Goal: Communication & Community: Answer question/provide support

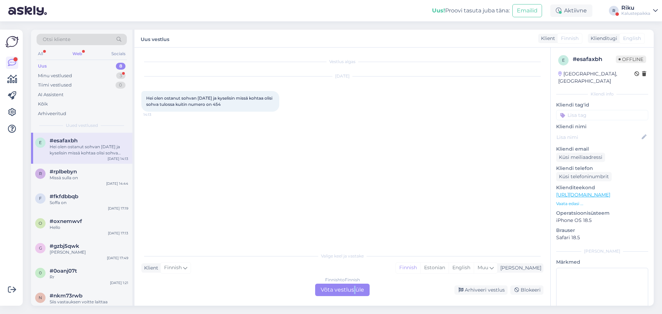
click at [355, 291] on div "Finnish to Finnish Võta vestlus üle" at bounding box center [342, 290] width 54 height 12
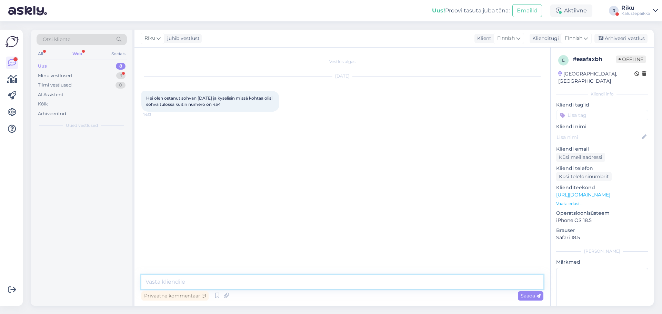
click at [294, 283] on textarea at bounding box center [342, 282] width 402 height 14
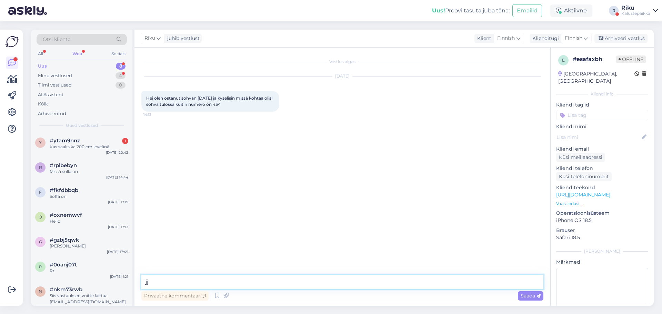
type textarea "j"
type textarea "[PERSON_NAME], sohvanne saapuu varastoomme 10.10."
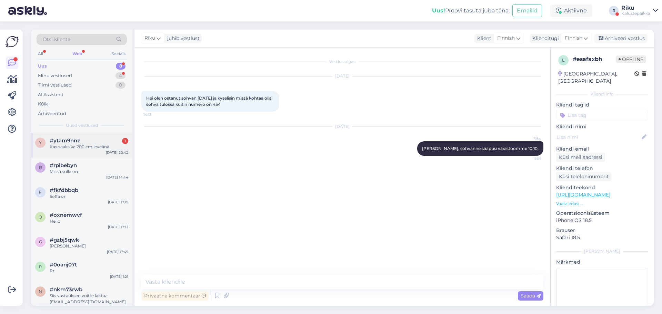
click at [89, 152] on div "y #ytam9nnz 1 Kas saaks ka 200 cm leveänä [DATE] 20:42" at bounding box center [81, 145] width 101 height 25
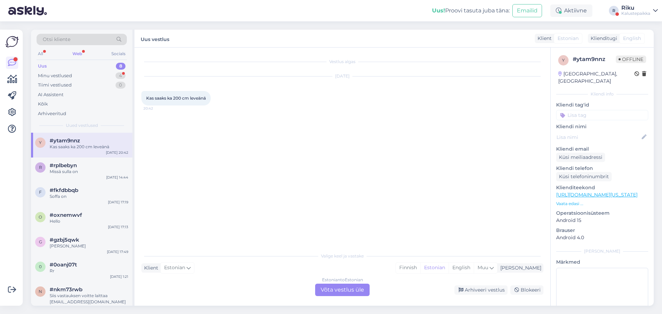
click at [357, 293] on div "Estonian to Estonian Võta vestlus üle" at bounding box center [342, 290] width 54 height 12
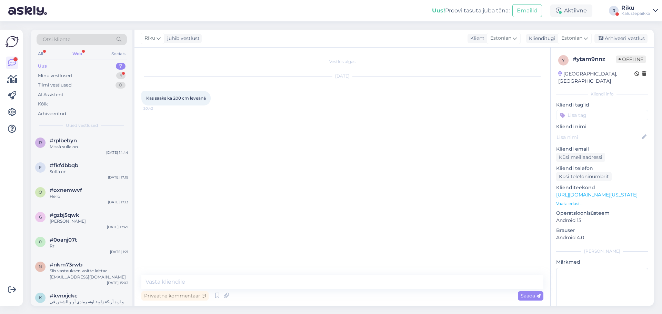
drag, startPoint x: 314, startPoint y: 258, endPoint x: 312, endPoint y: 274, distance: 16.0
drag, startPoint x: 312, startPoint y: 274, endPoint x: 311, endPoint y: 282, distance: 7.7
click at [311, 282] on textarea at bounding box center [342, 282] width 402 height 14
type textarea "Millisest toottest on küsimus?"
click at [88, 76] on div "Minu vestlused 5" at bounding box center [82, 76] width 90 height 10
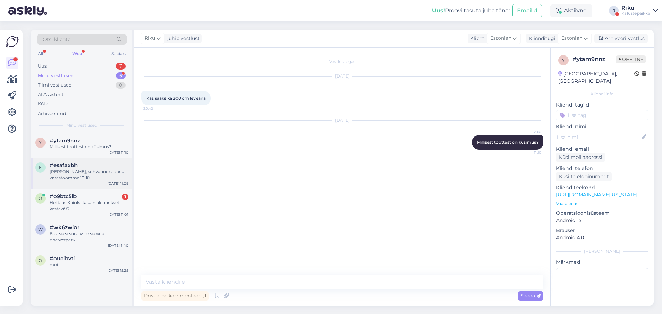
click at [83, 174] on div "[PERSON_NAME], sohvanne saapuu varastoomme 10.10." at bounding box center [89, 175] width 79 height 12
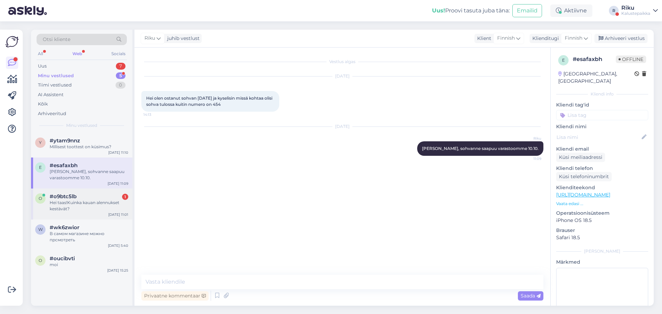
click at [90, 212] on div "Hei taas!Kuinka kauan alennukset kestävät?" at bounding box center [89, 206] width 79 height 12
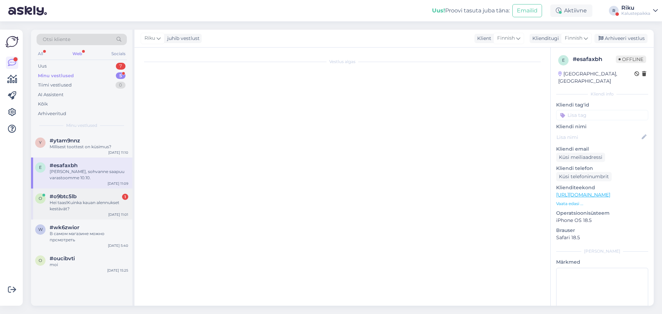
scroll to position [233, 0]
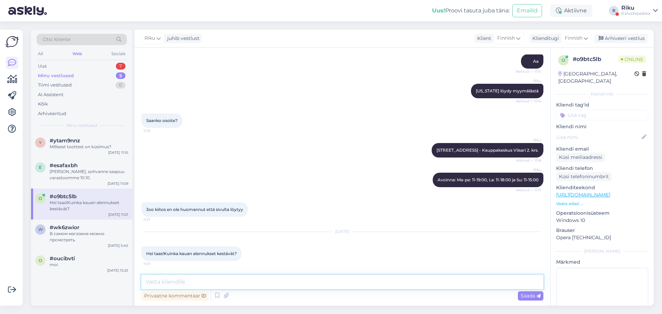
click at [256, 286] on textarea at bounding box center [342, 282] width 402 height 14
type textarea "Tämän hetkiset alennukset kestävät tämän kuun loppuun saakka."
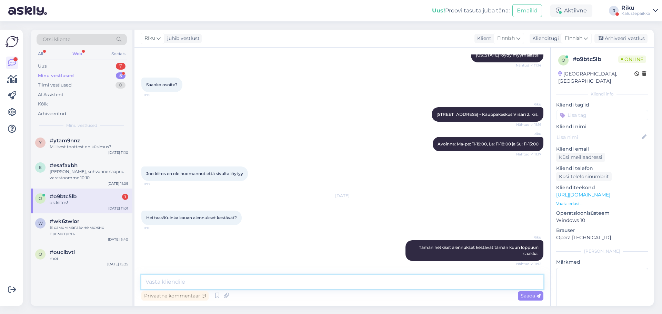
scroll to position [299, 0]
